Goal: Task Accomplishment & Management: Manage account settings

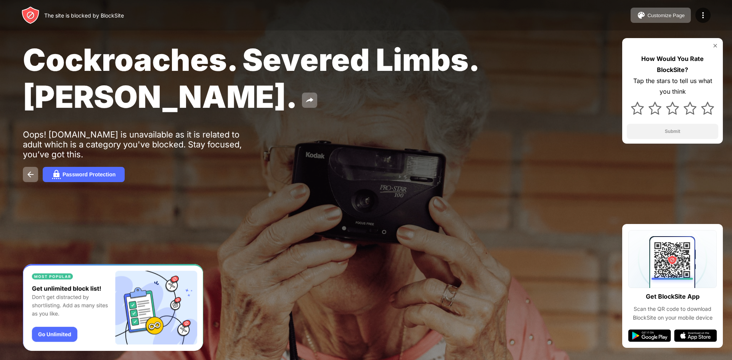
drag, startPoint x: 0, startPoint y: 0, endPoint x: 295, endPoint y: 99, distance: 310.8
click at [295, 99] on div "Cockroaches. Severed Limbs. [PERSON_NAME]." at bounding box center [297, 78] width 549 height 74
click at [33, 18] on img at bounding box center [30, 15] width 18 height 18
click at [701, 18] on img at bounding box center [702, 15] width 9 height 9
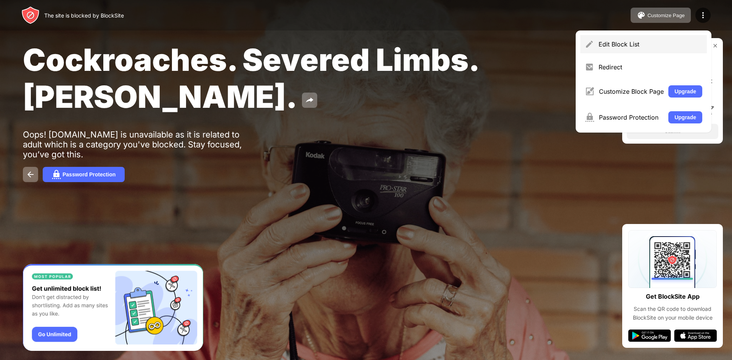
click at [612, 40] on div "Edit Block List" at bounding box center [650, 44] width 104 height 8
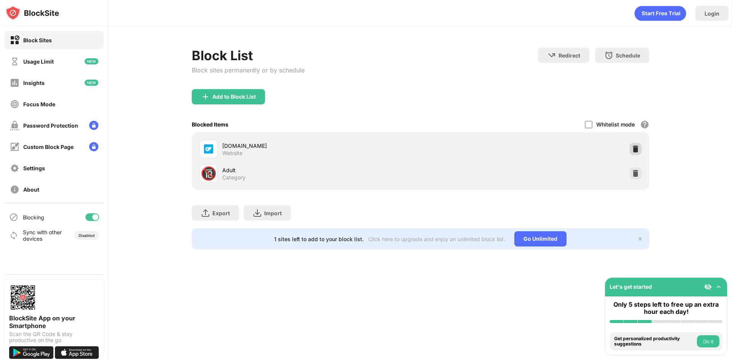
click at [635, 148] on img at bounding box center [635, 149] width 8 height 8
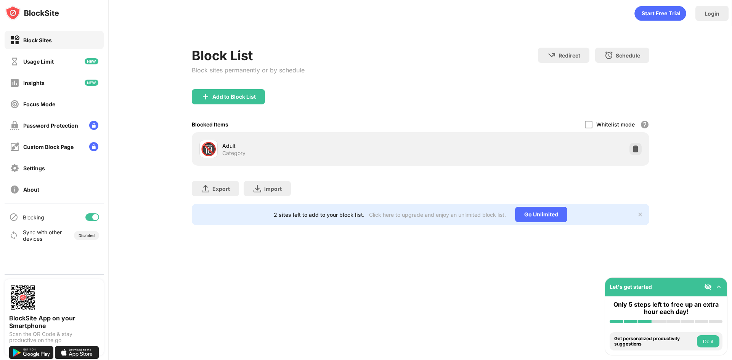
click at [635, 148] on img at bounding box center [635, 149] width 8 height 8
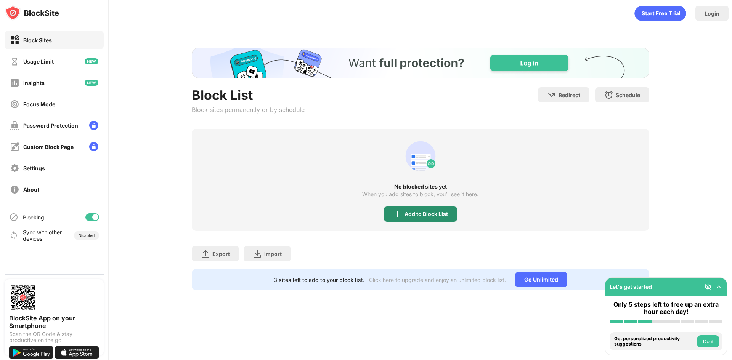
click at [443, 207] on div "Add to Block List" at bounding box center [420, 214] width 73 height 15
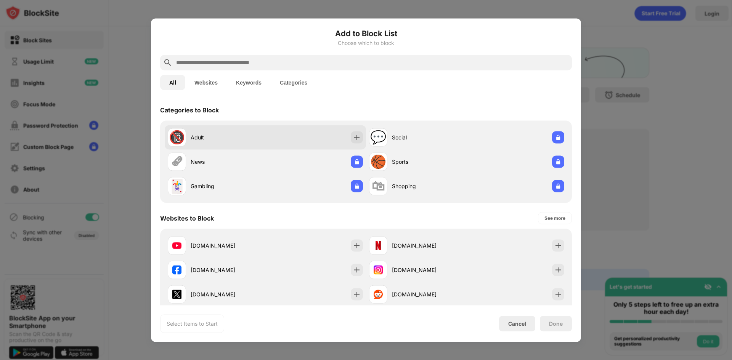
click at [225, 135] on div "Adult" at bounding box center [228, 137] width 75 height 8
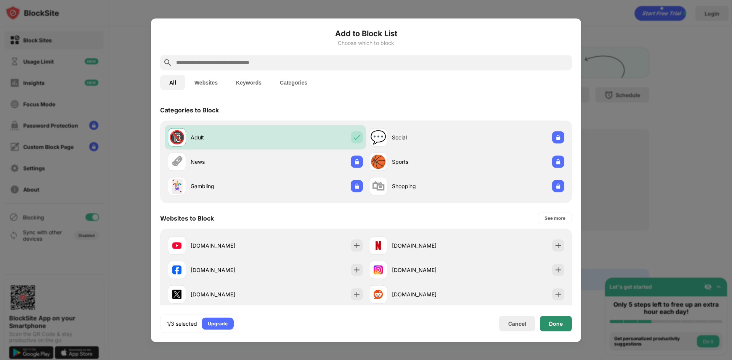
click at [557, 316] on div "Done" at bounding box center [556, 323] width 32 height 15
